Goal: Task Accomplishment & Management: Manage account settings

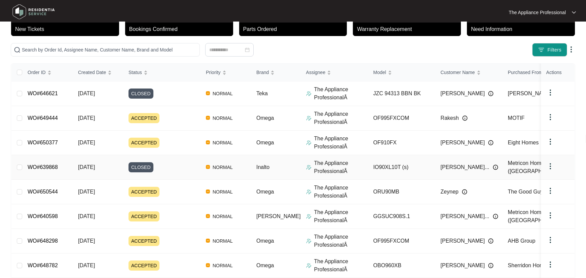
scroll to position [130, 0]
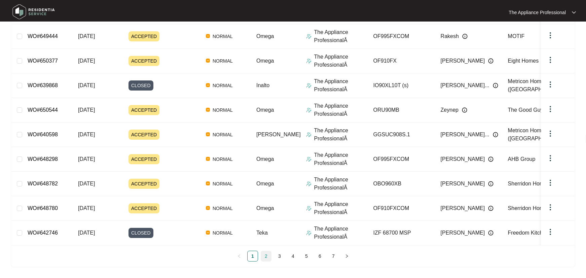
click at [265, 256] on link "2" at bounding box center [266, 256] width 10 height 10
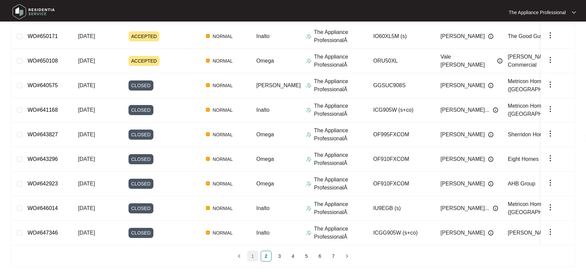
click at [254, 255] on link "1" at bounding box center [252, 256] width 10 height 10
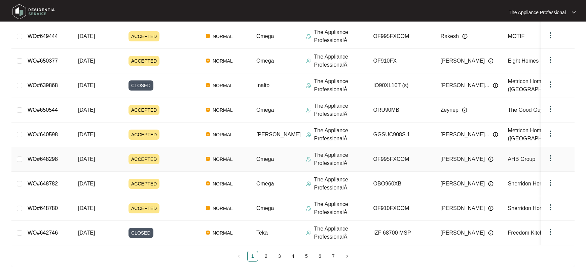
click at [68, 159] on td "WO#648298" at bounding box center [47, 159] width 50 height 25
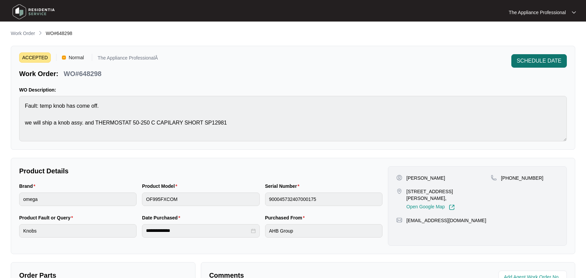
click at [527, 63] on span "SCHEDULE DATE" at bounding box center [538, 61] width 45 height 8
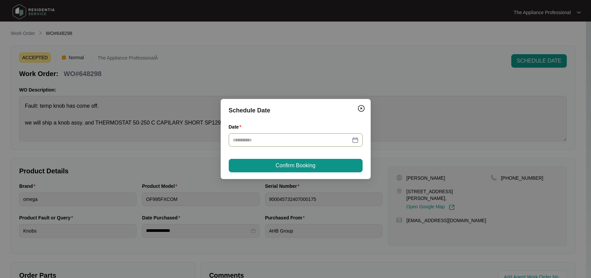
click at [356, 140] on div at bounding box center [296, 139] width 126 height 7
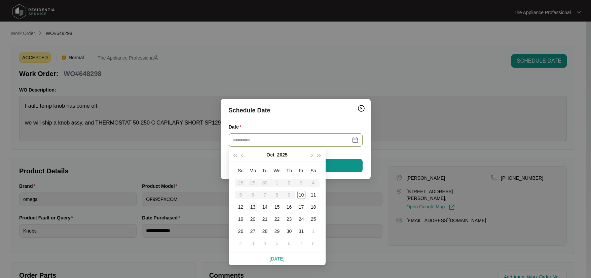
type input "**********"
click at [254, 210] on div "13" at bounding box center [253, 207] width 8 height 8
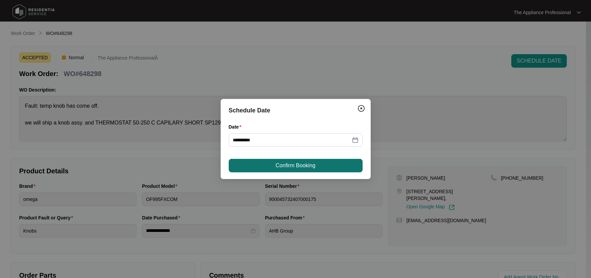
click at [288, 170] on button "Confirm Booking" at bounding box center [296, 165] width 134 height 13
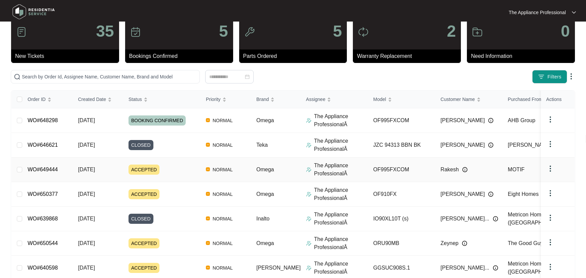
scroll to position [130, 0]
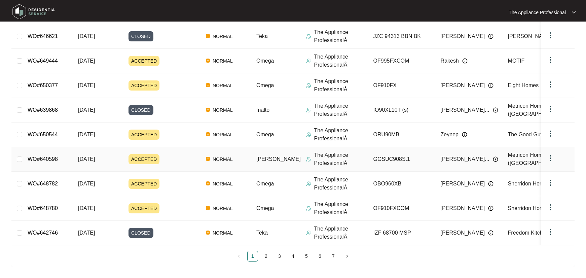
click at [156, 154] on span "ACCEPTED" at bounding box center [143, 159] width 31 height 10
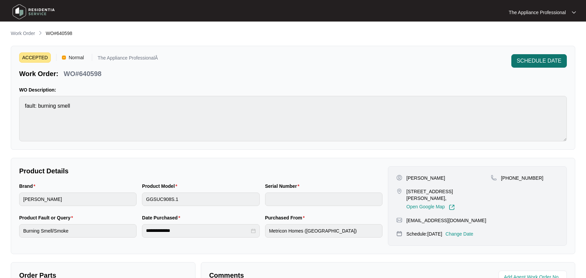
click at [518, 60] on span "SCHEDULE DATE" at bounding box center [538, 61] width 45 height 8
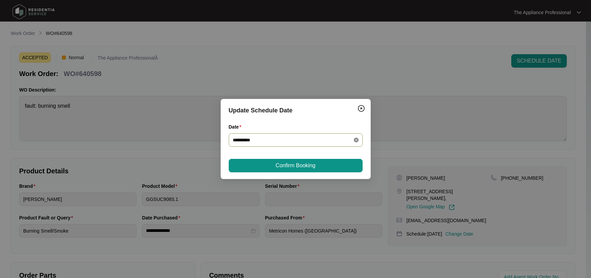
click at [355, 141] on icon "close-circle" at bounding box center [356, 139] width 5 height 5
click at [327, 143] on input "Date" at bounding box center [292, 139] width 118 height 7
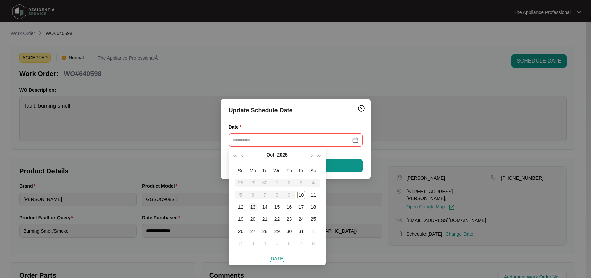
click at [253, 206] on div "13" at bounding box center [253, 207] width 8 height 8
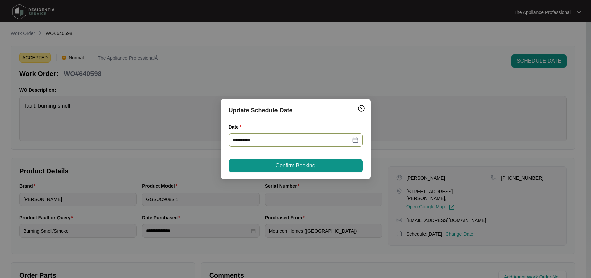
type input "**********"
click at [279, 166] on span "Confirm Booking" at bounding box center [295, 165] width 40 height 8
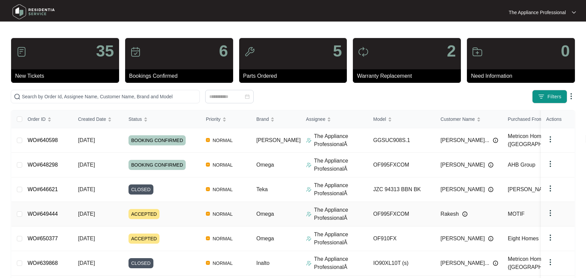
click at [175, 216] on div "ACCEPTED" at bounding box center [164, 214] width 72 height 10
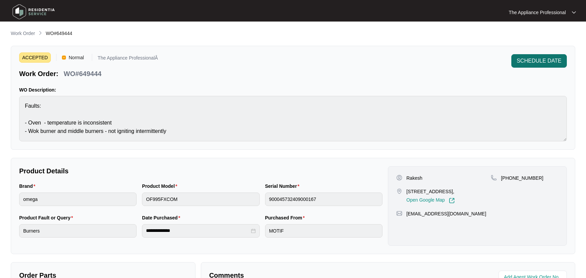
click at [544, 64] on span "SCHEDULE DATE" at bounding box center [538, 61] width 45 height 8
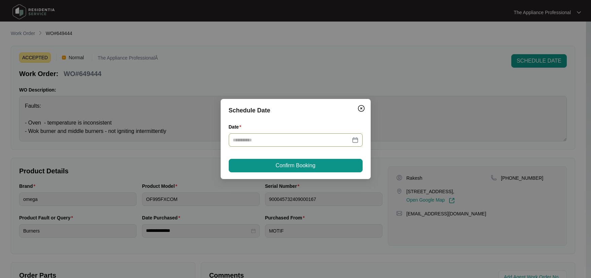
click at [355, 141] on div at bounding box center [296, 139] width 126 height 7
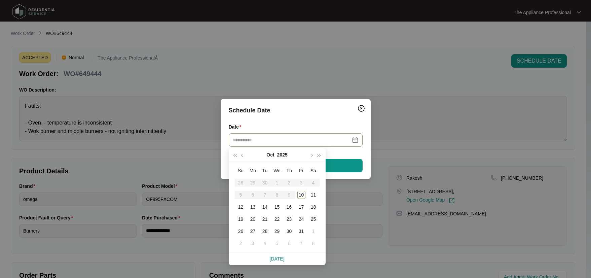
type input "**********"
click at [253, 208] on div "13" at bounding box center [253, 207] width 8 height 8
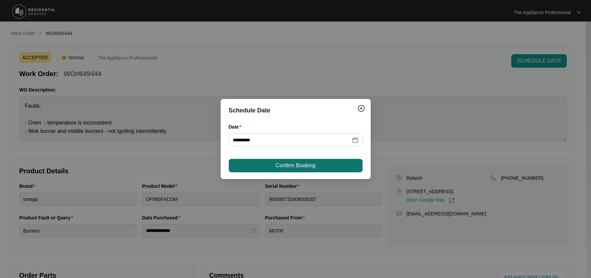
click at [279, 167] on span "Confirm Booking" at bounding box center [295, 165] width 40 height 8
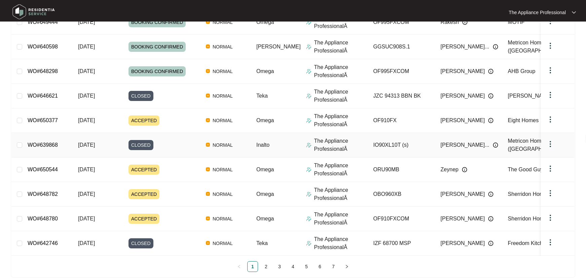
scroll to position [118, 0]
click at [113, 218] on td "[DATE]" at bounding box center [98, 218] width 50 height 25
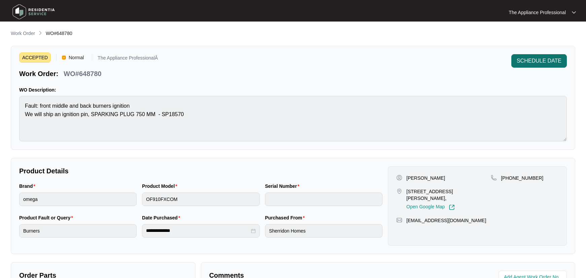
click at [535, 57] on span "SCHEDULE DATE" at bounding box center [538, 61] width 45 height 8
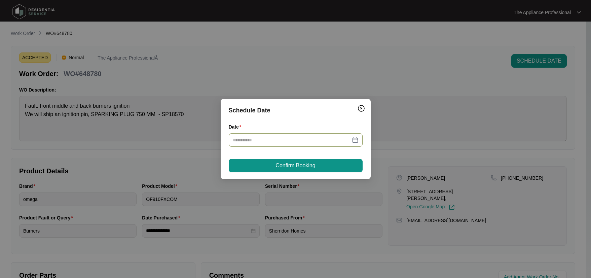
click at [355, 140] on div at bounding box center [296, 139] width 126 height 7
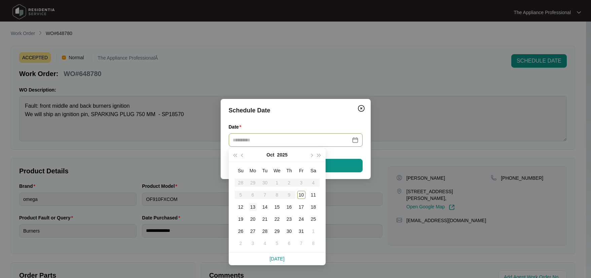
type input "**********"
click at [254, 209] on div "13" at bounding box center [253, 207] width 8 height 8
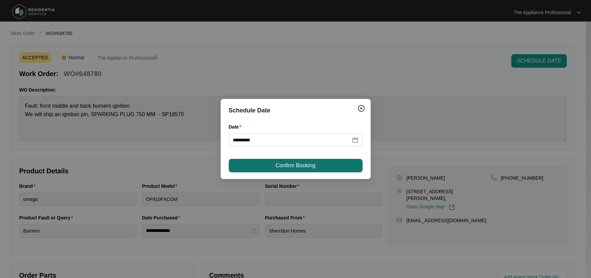
click at [277, 166] on span "Confirm Booking" at bounding box center [295, 165] width 40 height 8
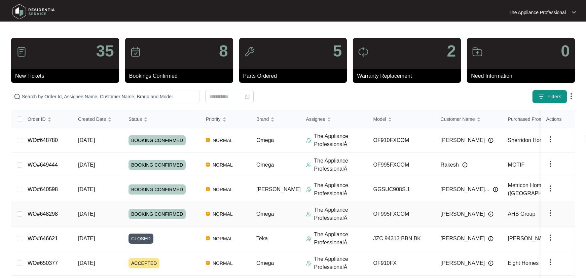
click at [118, 212] on td "[DATE]" at bounding box center [98, 214] width 50 height 25
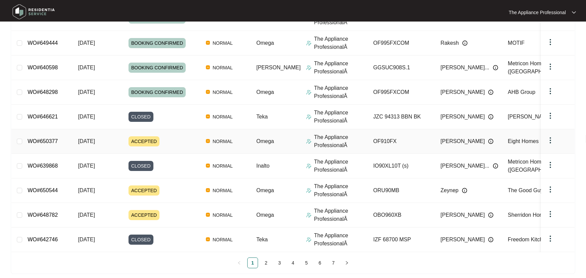
scroll to position [130, 0]
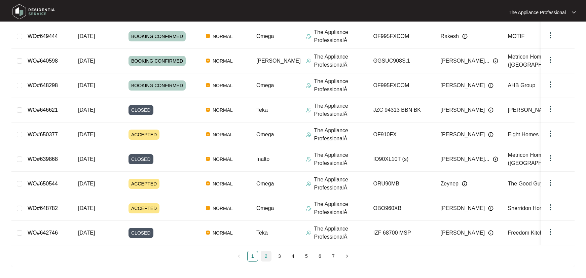
click at [264, 254] on link "2" at bounding box center [266, 256] width 10 height 10
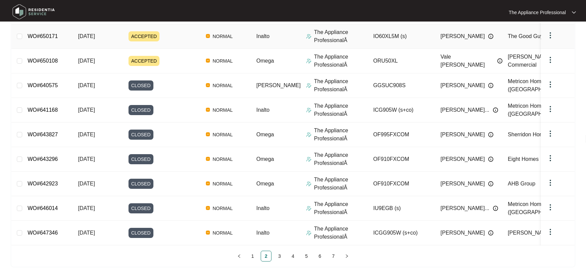
click at [156, 35] on span "ACCEPTED" at bounding box center [143, 36] width 31 height 10
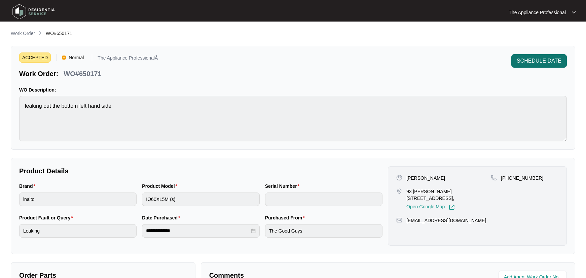
click at [529, 61] on span "SCHEDULE DATE" at bounding box center [538, 61] width 45 height 8
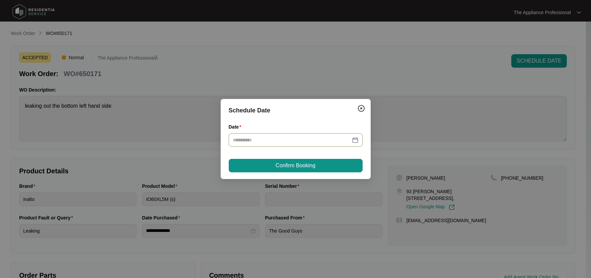
click at [353, 140] on div at bounding box center [296, 139] width 126 height 7
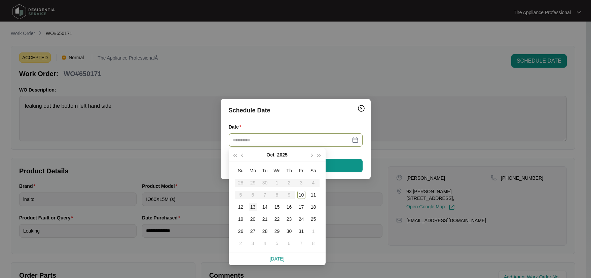
type input "**********"
click at [251, 207] on div "13" at bounding box center [253, 207] width 8 height 8
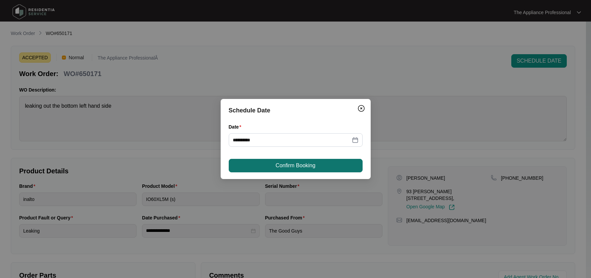
click at [275, 170] on button "Confirm Booking" at bounding box center [296, 165] width 134 height 13
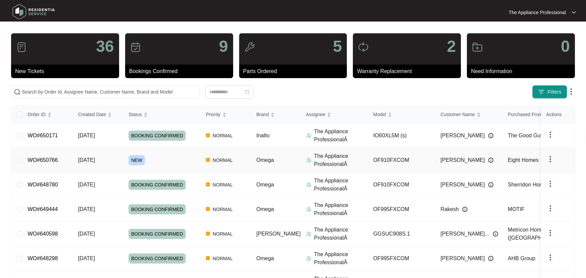
scroll to position [129, 0]
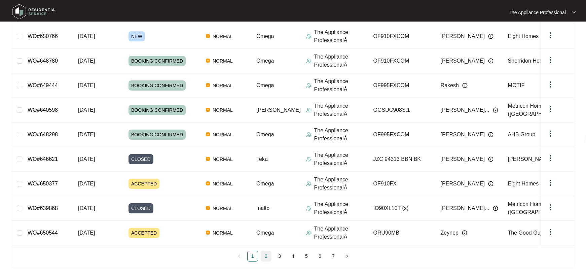
click at [265, 257] on link "2" at bounding box center [266, 256] width 10 height 10
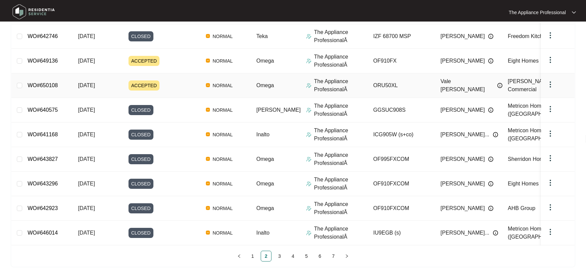
click at [151, 85] on span "ACCEPTED" at bounding box center [143, 85] width 31 height 10
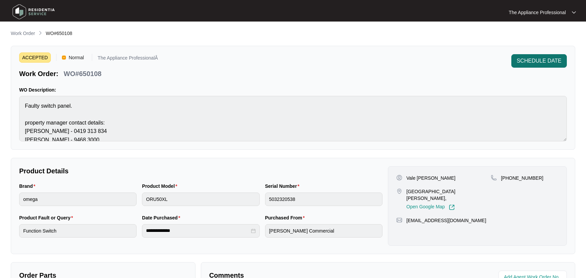
click at [527, 59] on span "SCHEDULE DATE" at bounding box center [538, 61] width 45 height 8
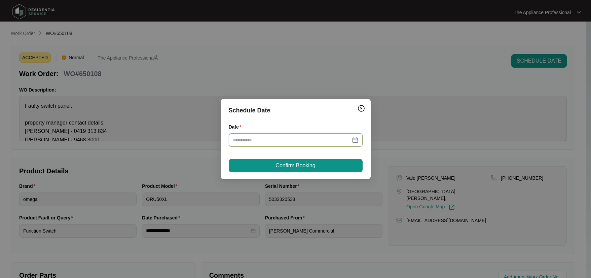
click at [330, 142] on input "Date" at bounding box center [292, 139] width 118 height 7
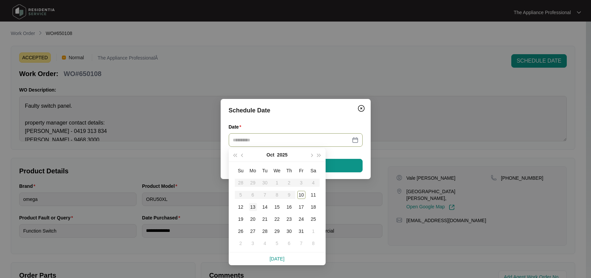
type input "**********"
click at [250, 207] on div "13" at bounding box center [253, 207] width 8 height 8
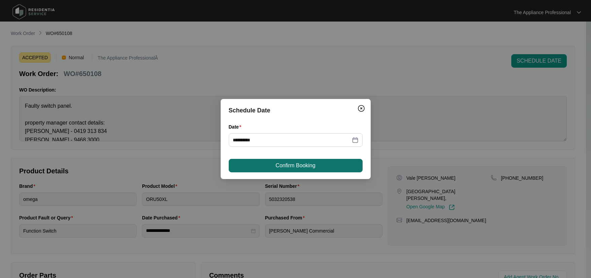
click at [291, 169] on span "Confirm Booking" at bounding box center [295, 165] width 40 height 8
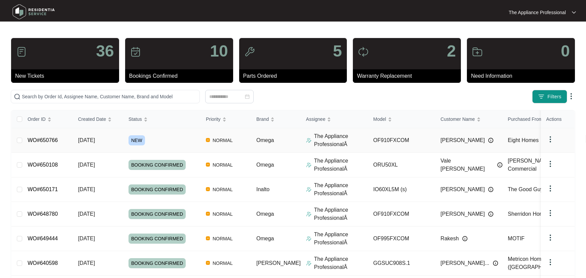
click at [93, 140] on span "[DATE]" at bounding box center [86, 140] width 17 height 6
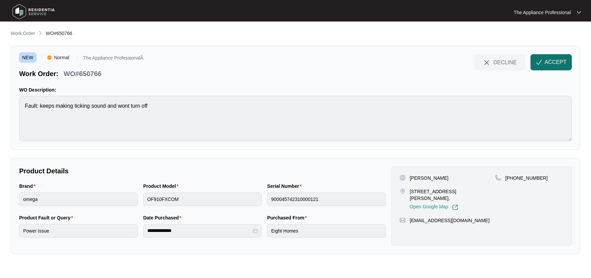
click at [544, 61] on button "ACCEPT" at bounding box center [550, 62] width 41 height 16
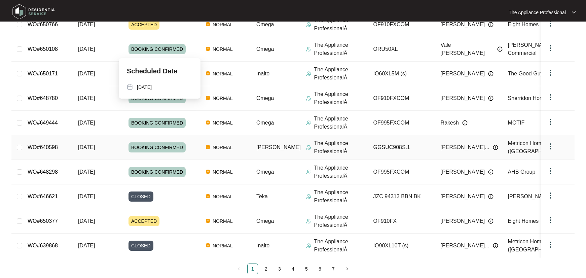
scroll to position [130, 0]
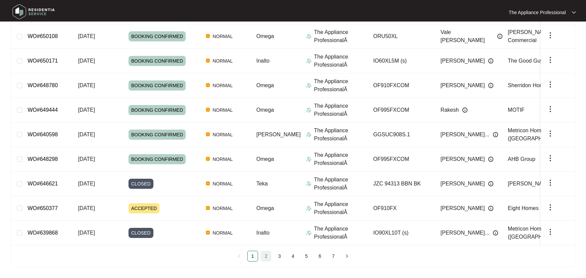
click at [266, 253] on link "2" at bounding box center [266, 256] width 10 height 10
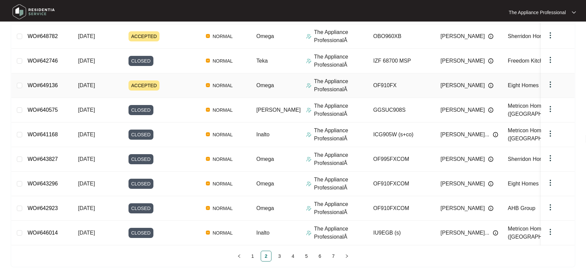
click at [168, 86] on div "ACCEPTED" at bounding box center [164, 85] width 72 height 10
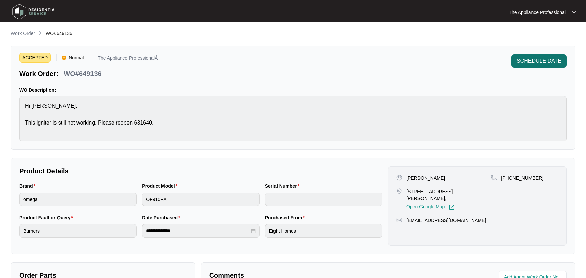
click at [527, 63] on span "SCHEDULE DATE" at bounding box center [538, 61] width 45 height 8
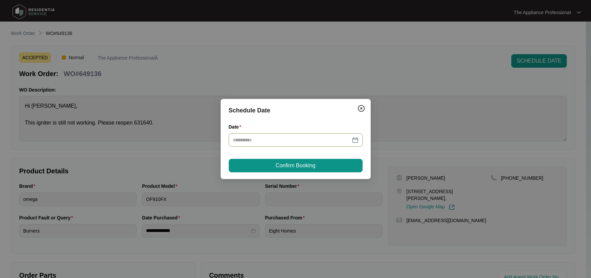
click at [356, 141] on div at bounding box center [296, 139] width 126 height 7
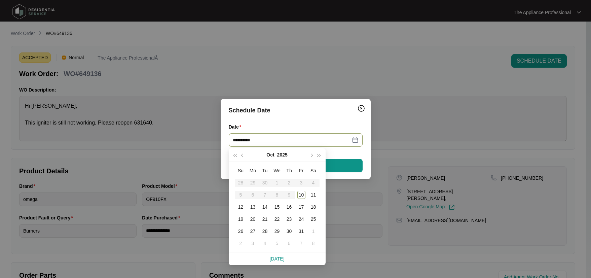
type input "**********"
click at [265, 206] on div "14" at bounding box center [265, 207] width 8 height 8
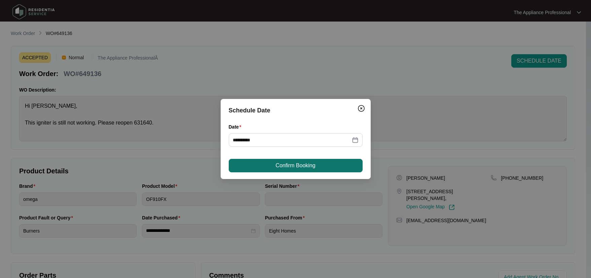
click at [285, 167] on span "Confirm Booking" at bounding box center [295, 165] width 40 height 8
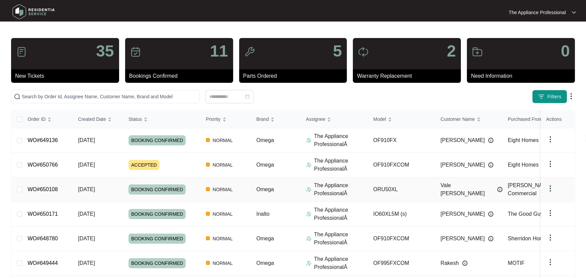
scroll to position [130, 0]
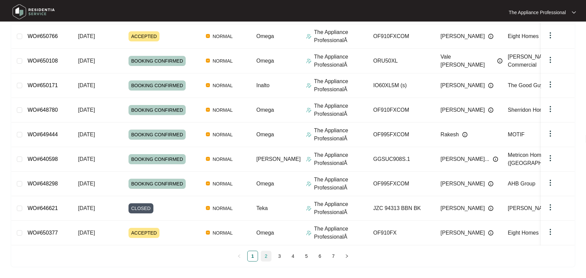
click at [266, 253] on link "2" at bounding box center [266, 256] width 10 height 10
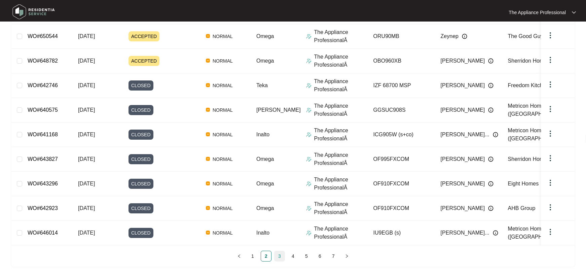
click at [280, 254] on link "3" at bounding box center [279, 256] width 10 height 10
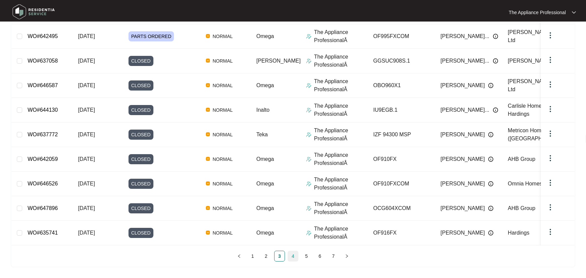
click at [292, 256] on link "4" at bounding box center [293, 256] width 10 height 10
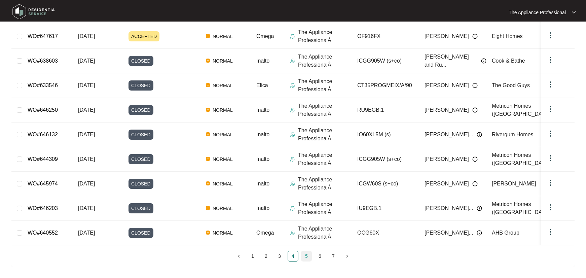
click at [307, 256] on link "5" at bounding box center [306, 256] width 10 height 10
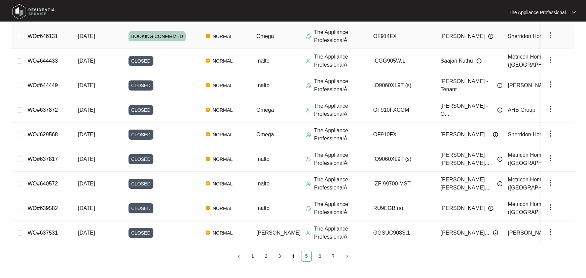
click at [185, 36] on div "BOOKING CONFIRMED" at bounding box center [164, 36] width 72 height 10
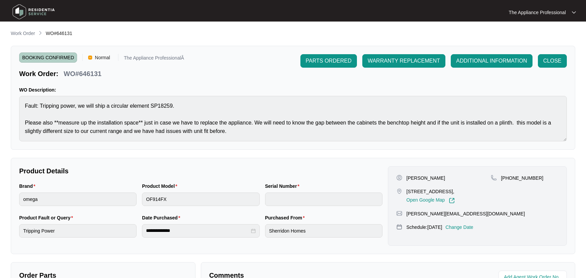
click at [468, 226] on p "Change Date" at bounding box center [459, 227] width 28 height 7
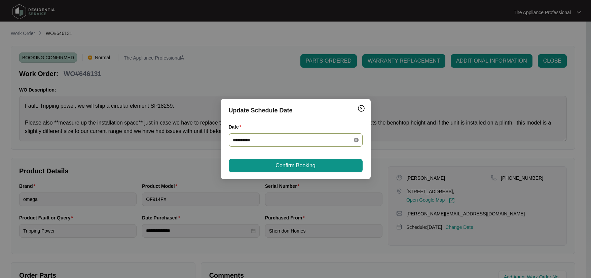
click at [355, 140] on icon "close-circle" at bounding box center [356, 139] width 5 height 5
click at [347, 139] on input "Date" at bounding box center [292, 139] width 118 height 7
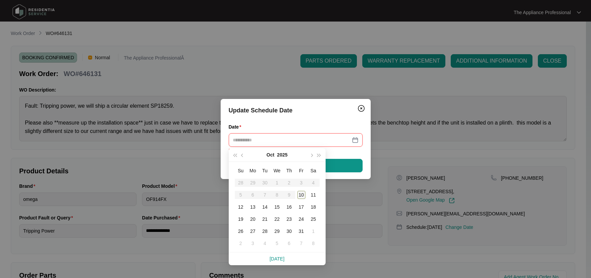
type input "**********"
click at [263, 204] on div "14" at bounding box center [265, 207] width 8 height 8
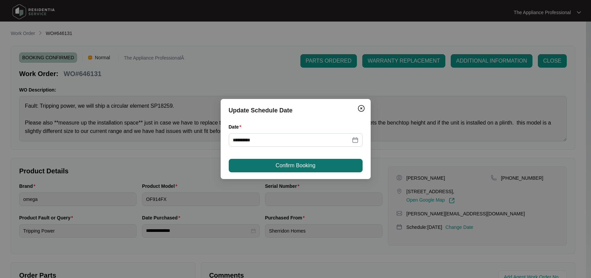
click at [288, 168] on span "Confirm Booking" at bounding box center [295, 165] width 40 height 8
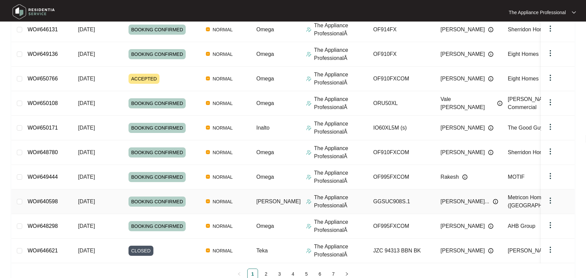
scroll to position [130, 0]
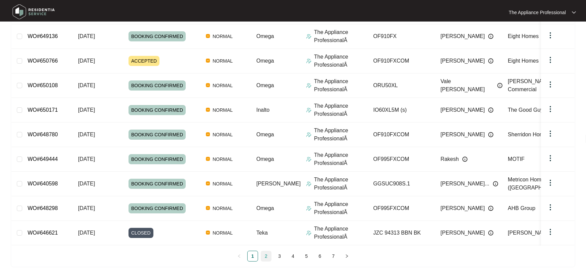
click at [265, 254] on link "2" at bounding box center [266, 256] width 10 height 10
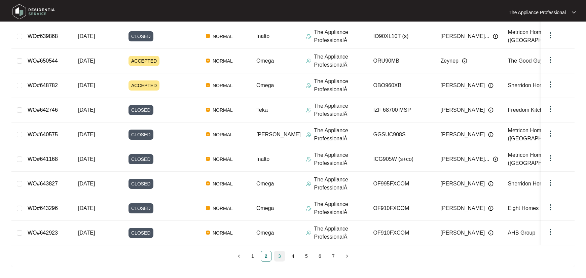
click at [279, 257] on link "3" at bounding box center [279, 256] width 10 height 10
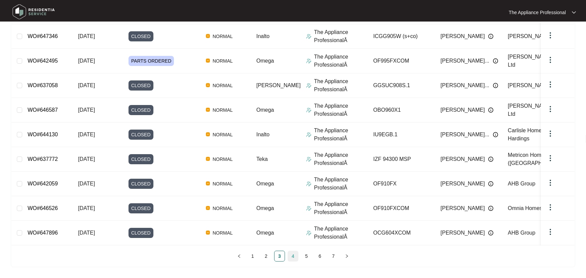
click at [292, 256] on link "4" at bounding box center [293, 256] width 10 height 10
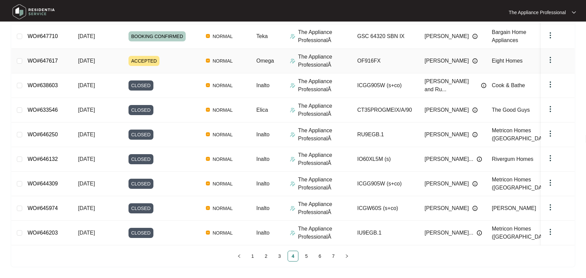
click at [190, 62] on div "ACCEPTED" at bounding box center [164, 61] width 72 height 10
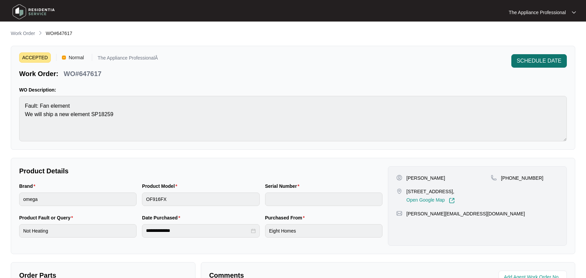
click at [536, 61] on span "SCHEDULE DATE" at bounding box center [538, 61] width 45 height 8
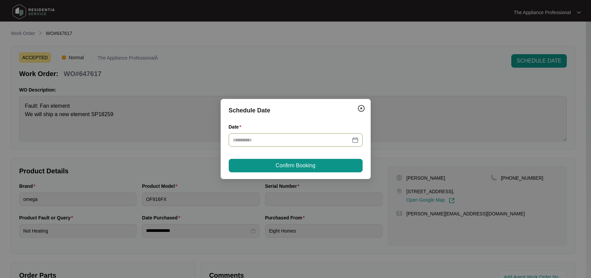
click at [354, 141] on div at bounding box center [296, 139] width 126 height 7
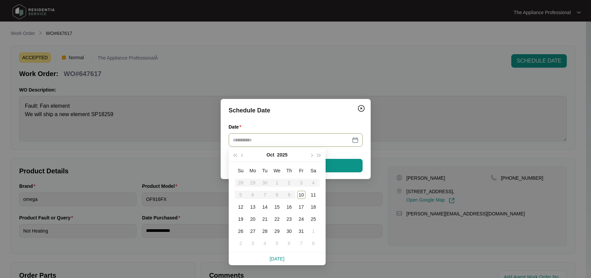
type input "**********"
click at [265, 206] on div "14" at bounding box center [265, 207] width 8 height 8
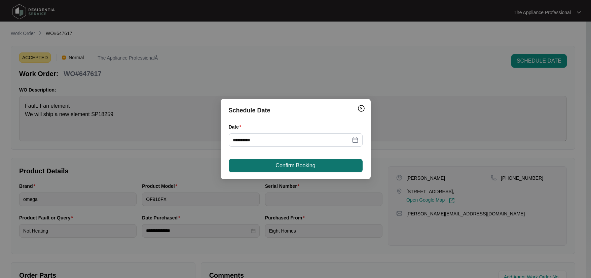
click at [282, 167] on span "Confirm Booking" at bounding box center [295, 165] width 40 height 8
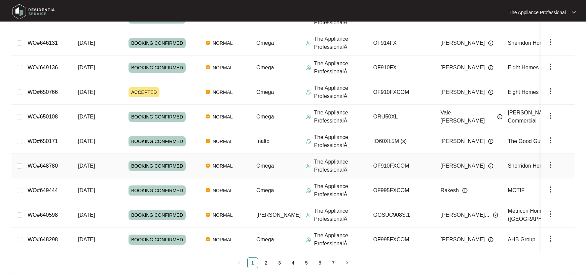
scroll to position [130, 0]
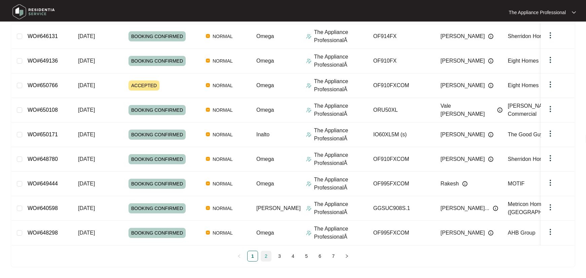
click at [267, 257] on link "2" at bounding box center [266, 256] width 10 height 10
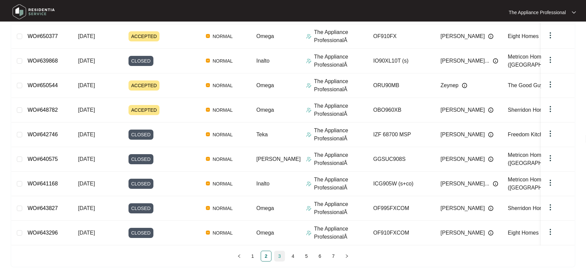
click at [280, 257] on link "3" at bounding box center [279, 256] width 10 height 10
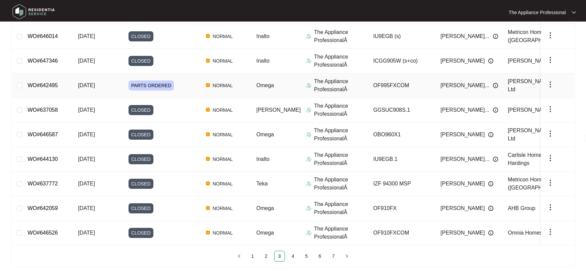
click at [182, 90] on td "PARTS ORDERED" at bounding box center [161, 85] width 77 height 25
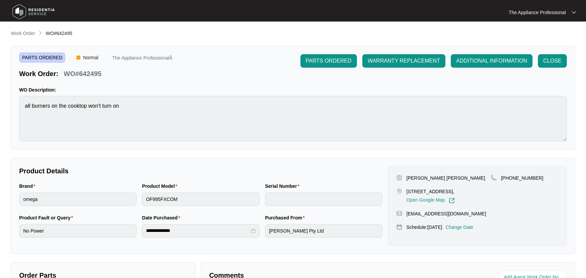
click at [468, 230] on p "Change Date" at bounding box center [459, 227] width 28 height 7
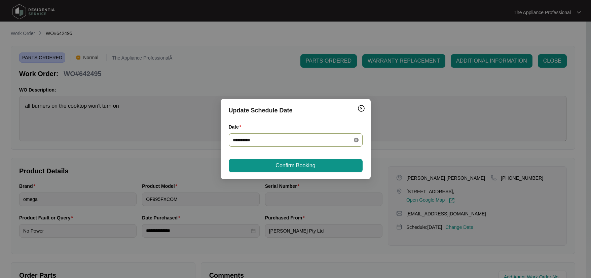
click at [357, 142] on icon "close-circle" at bounding box center [356, 139] width 5 height 5
click at [330, 141] on input "Date" at bounding box center [292, 139] width 118 height 7
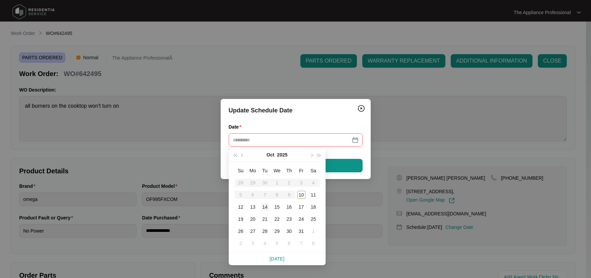
click at [264, 205] on div "14" at bounding box center [265, 207] width 8 height 8
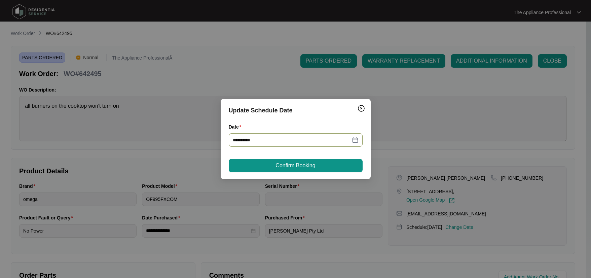
type input "**********"
click at [280, 167] on span "Confirm Booking" at bounding box center [295, 165] width 40 height 8
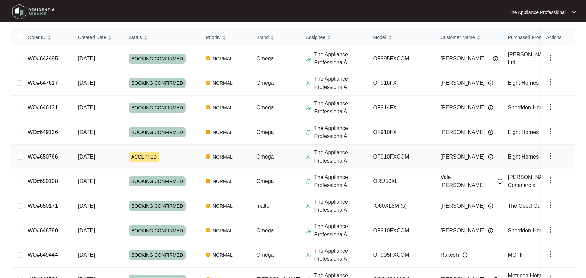
scroll to position [82, 0]
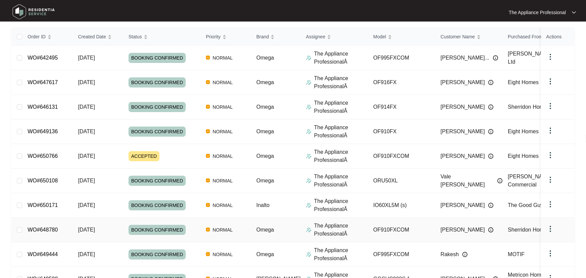
click at [95, 237] on td "[DATE]" at bounding box center [98, 229] width 50 height 25
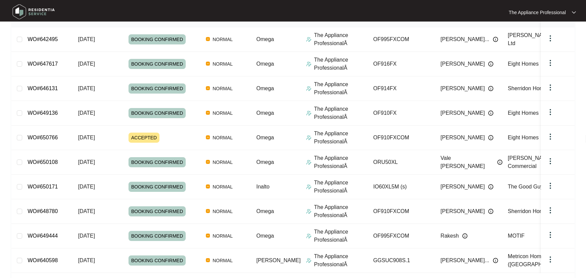
scroll to position [130, 0]
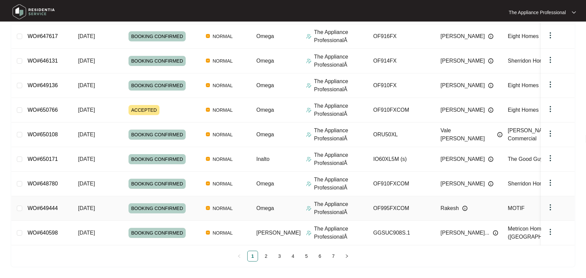
click at [108, 211] on td "[DATE]" at bounding box center [98, 208] width 50 height 25
